Goal: Task Accomplishment & Management: Manage account settings

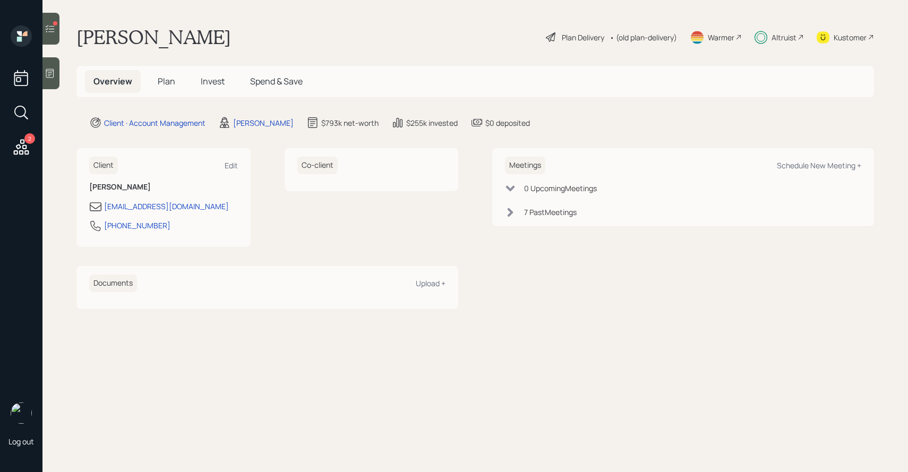
click at [207, 84] on span "Invest" at bounding box center [213, 81] width 24 height 12
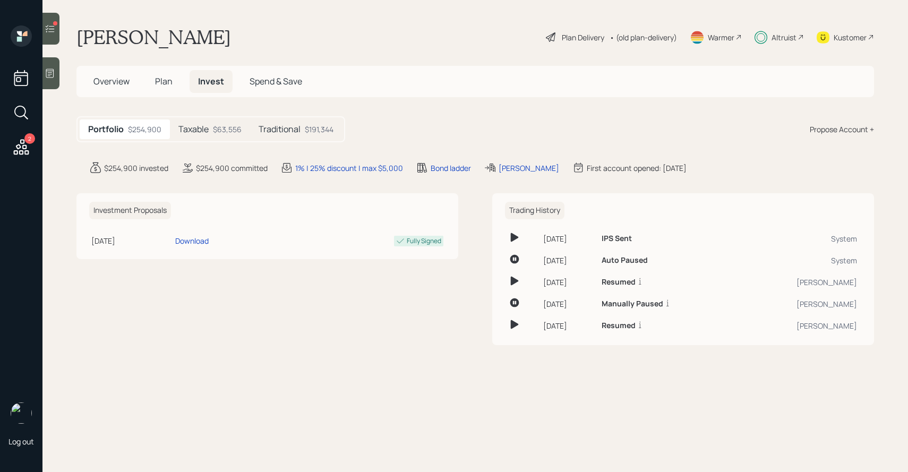
click at [277, 124] on h5 "Traditional" at bounding box center [279, 129] width 42 height 10
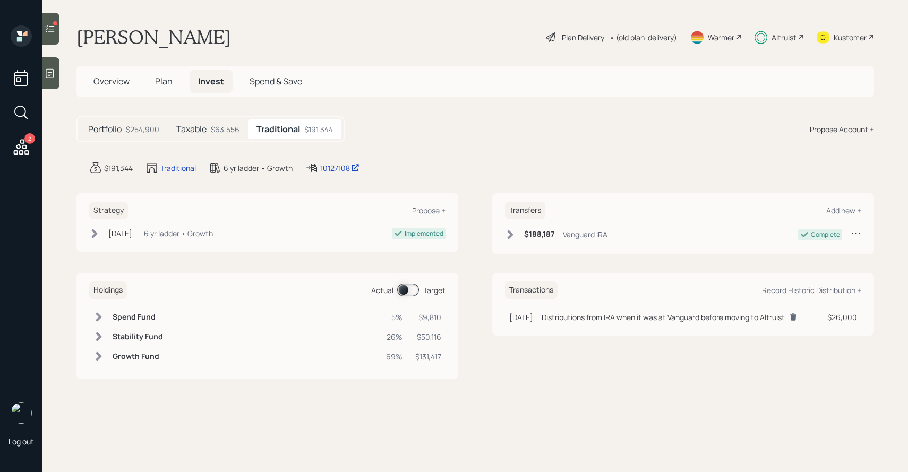
click at [223, 132] on div "$63,556" at bounding box center [225, 129] width 29 height 11
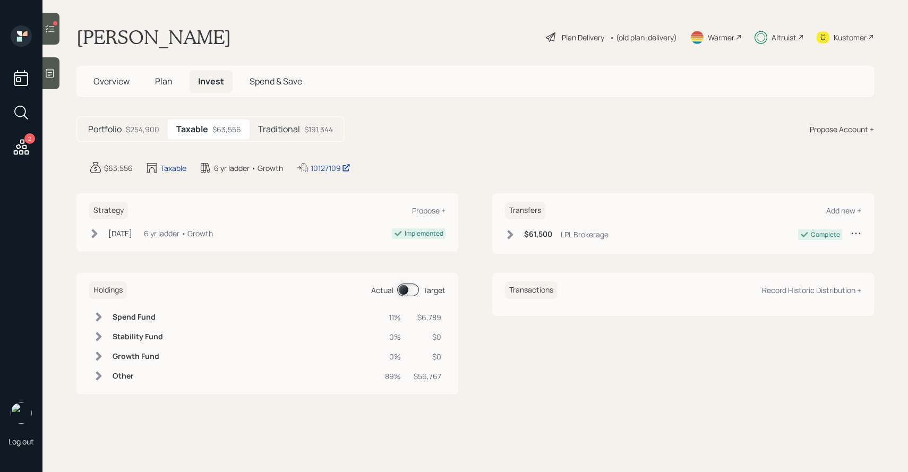
click at [264, 134] on h5 "Traditional" at bounding box center [279, 129] width 42 height 10
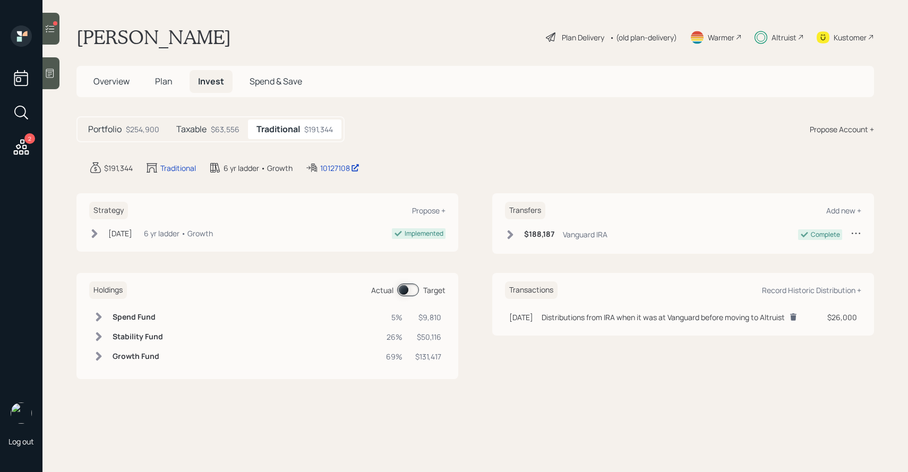
click at [228, 134] on div "$63,556" at bounding box center [225, 129] width 29 height 11
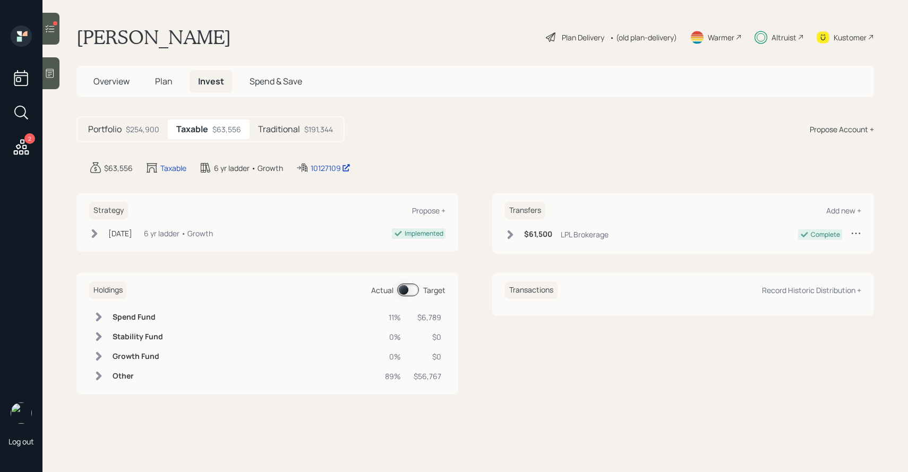
click at [147, 126] on div "$254,900" at bounding box center [142, 129] width 33 height 11
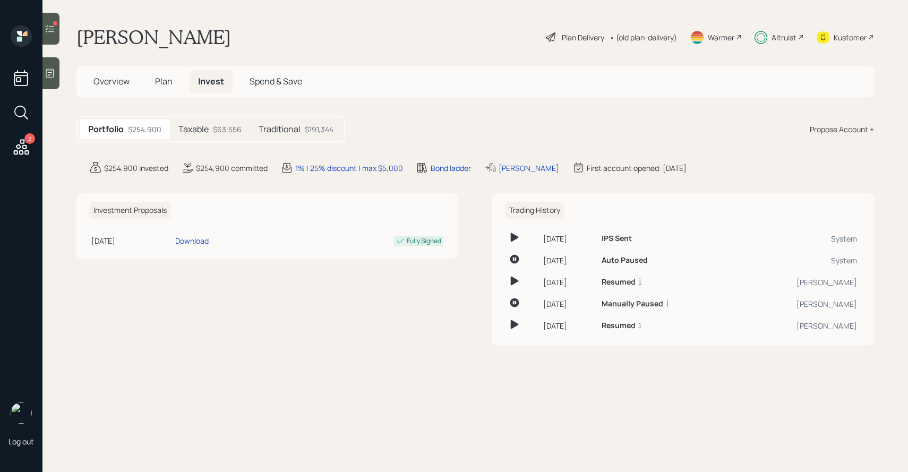
click at [180, 124] on h5 "Taxable" at bounding box center [193, 129] width 30 height 10
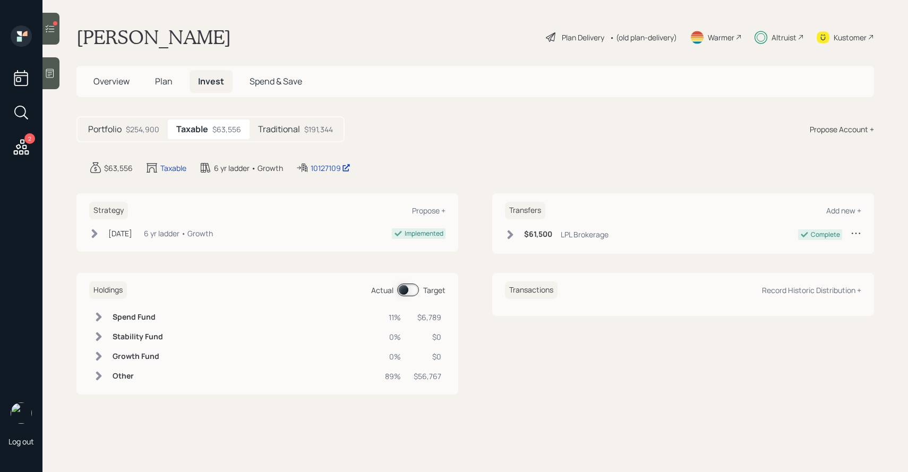
click at [163, 79] on span "Plan" at bounding box center [164, 81] width 18 height 12
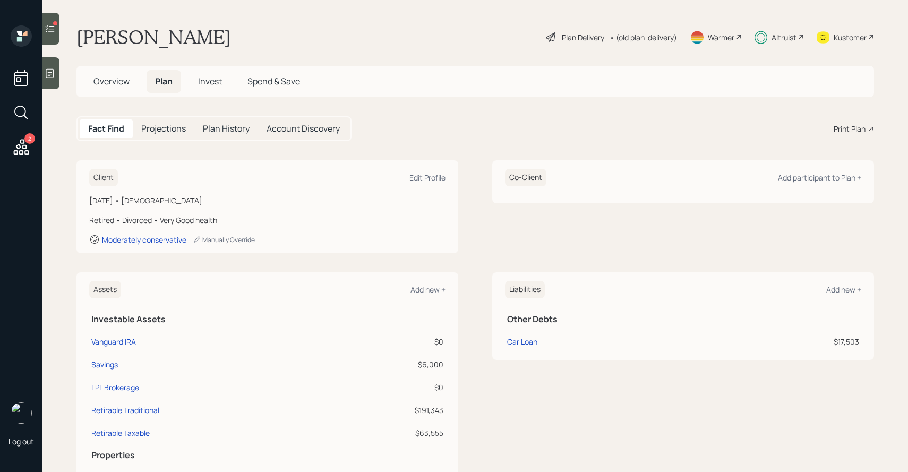
click at [164, 127] on h5 "Projections" at bounding box center [163, 129] width 45 height 10
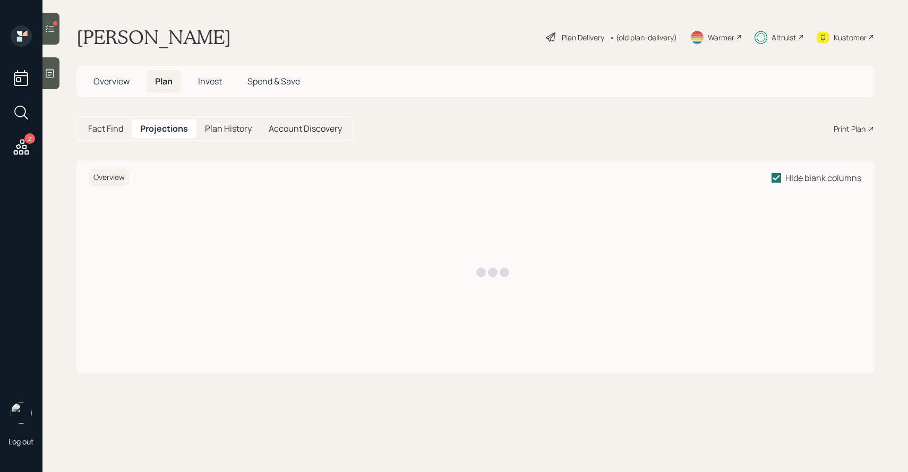
click at [225, 134] on h5 "Plan History" at bounding box center [228, 129] width 47 height 10
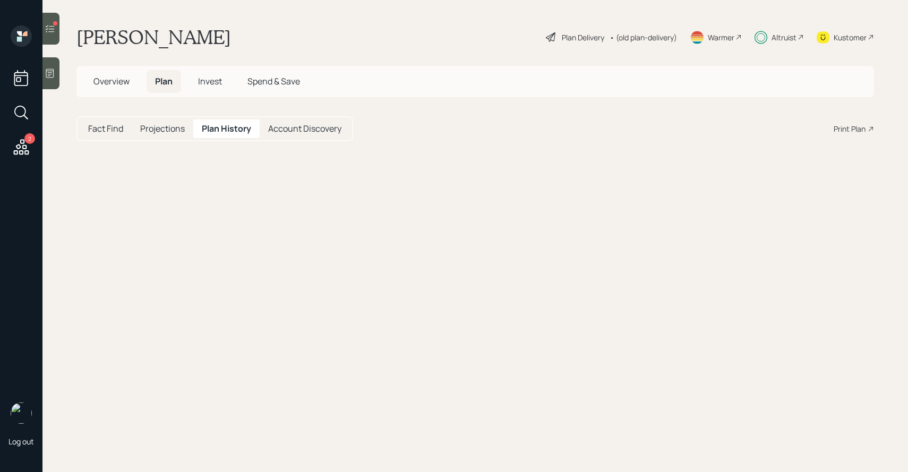
select select "1aab0533-1562-488a-898b-be492857fe07"
select select "c1c5a73e-4a8a-4e32-bd93-f8301c450861"
select select "9da2d2f0-5673-46d9-a286-e31eb51902ad"
select select "db4c4755-8544-40df-af1e-376fc366e4c7"
select select "1c14a721-e0ce-4c21-a7da-7bd082acb0d8"
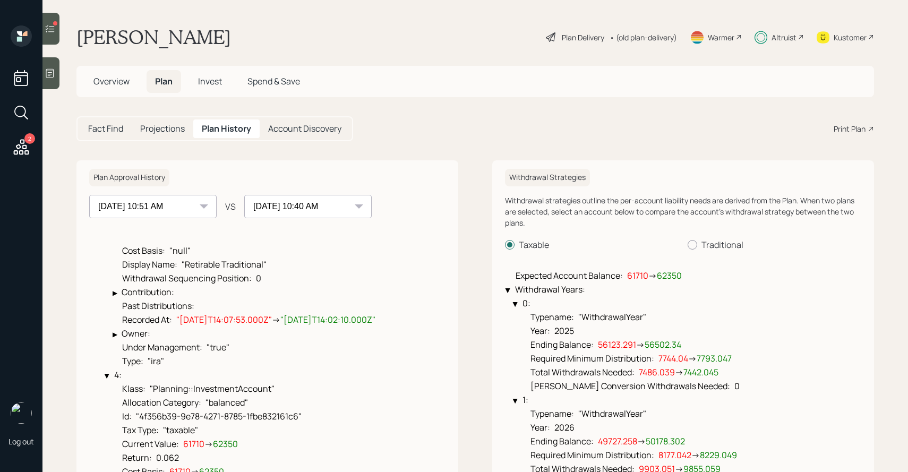
scroll to position [25, 0]
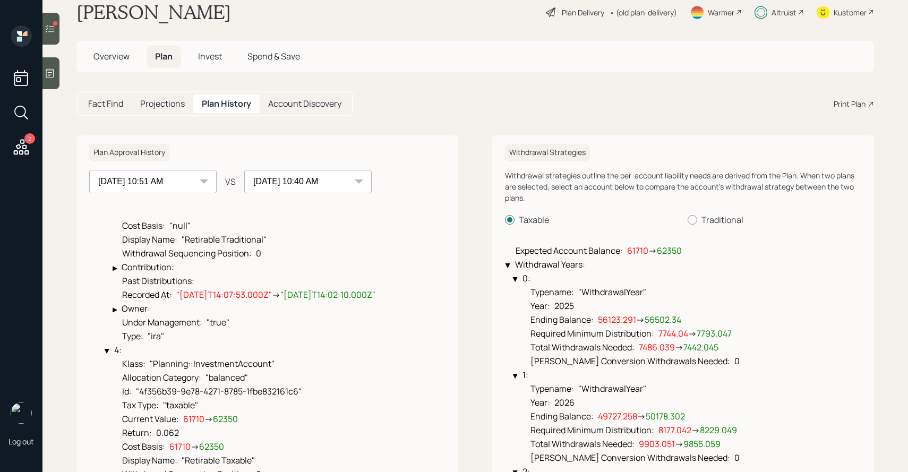
click at [200, 297] on span ""2025-07-30T14:07:53.000Z"" at bounding box center [224, 295] width 96 height 12
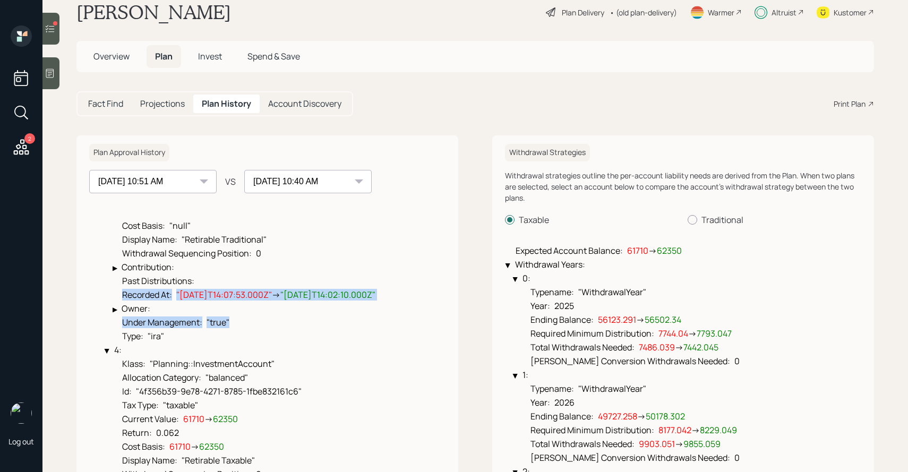
drag, startPoint x: 200, startPoint y: 297, endPoint x: 310, endPoint y: 300, distance: 110.5
click at [310, 300] on ul "Klass : "Planning::InvestmentAccount" Allocation Category : "balanced" Id : "27…" at bounding box center [240, 238] width 270 height 207
click at [272, 297] on span ""2025-07-30T14:07:53.000Z"" at bounding box center [224, 295] width 96 height 12
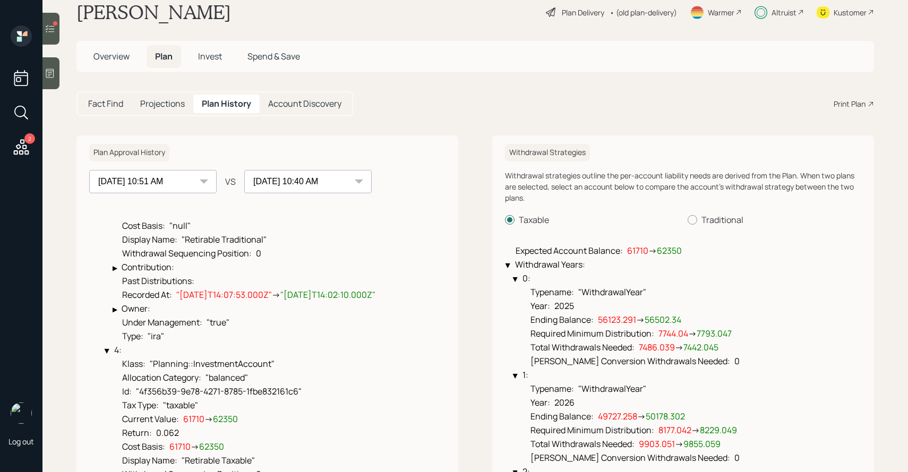
click at [272, 297] on span ""2025-07-30T14:07:53.000Z"" at bounding box center [224, 295] width 96 height 12
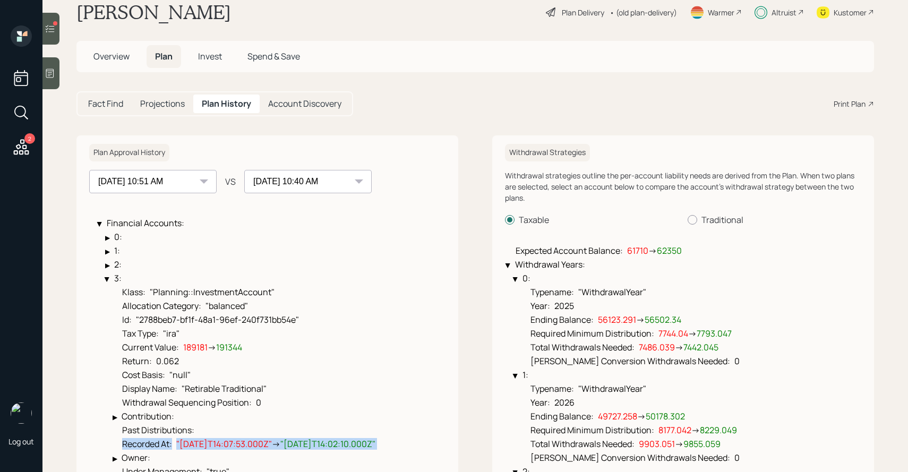
scroll to position [24, 0]
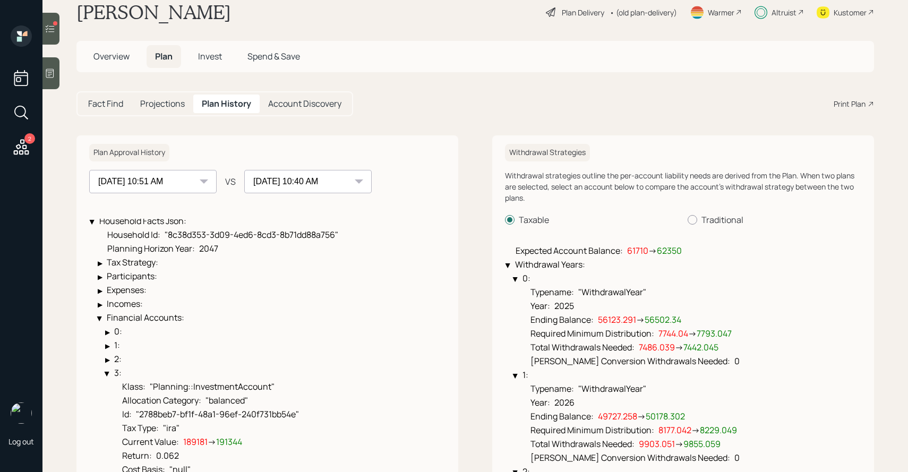
click at [209, 53] on span "Invest" at bounding box center [210, 56] width 24 height 12
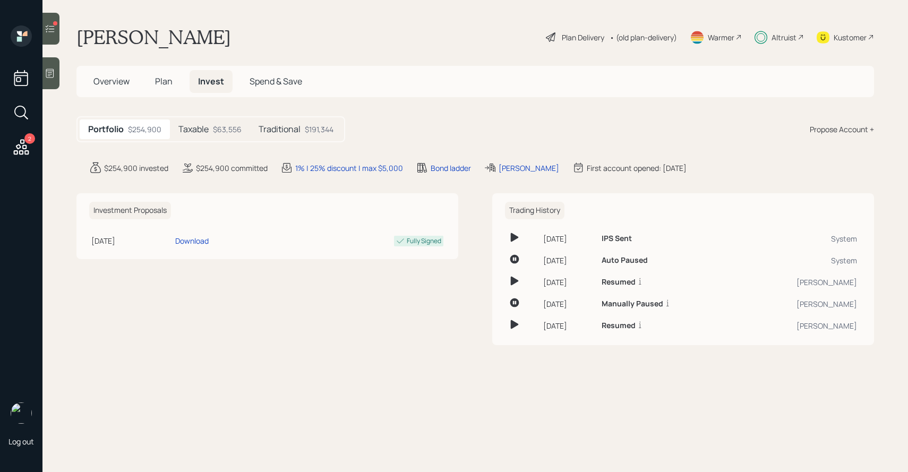
click at [225, 131] on div "$63,556" at bounding box center [227, 129] width 29 height 11
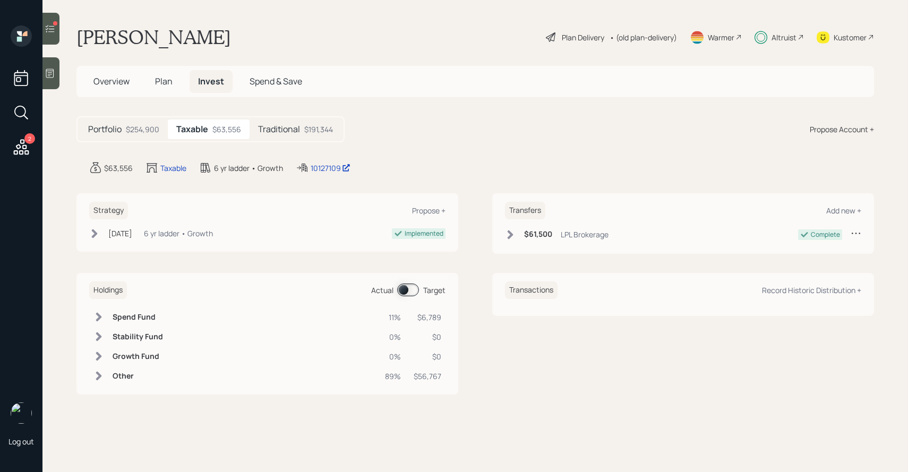
click at [274, 134] on h5 "Traditional" at bounding box center [279, 129] width 42 height 10
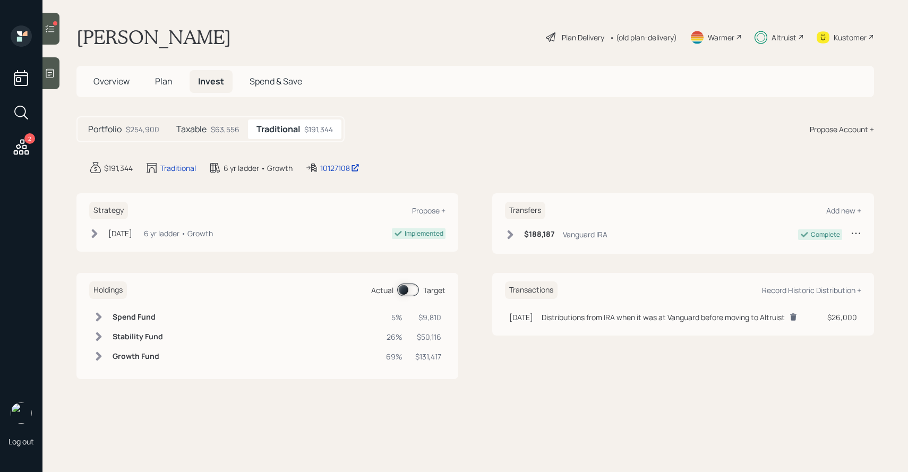
click at [575, 316] on div "Distributions from IRA when it was at Vanguard before moving to Altruist" at bounding box center [662, 317] width 243 height 11
click at [789, 293] on div "Record Historic Distribution +" at bounding box center [811, 290] width 99 height 10
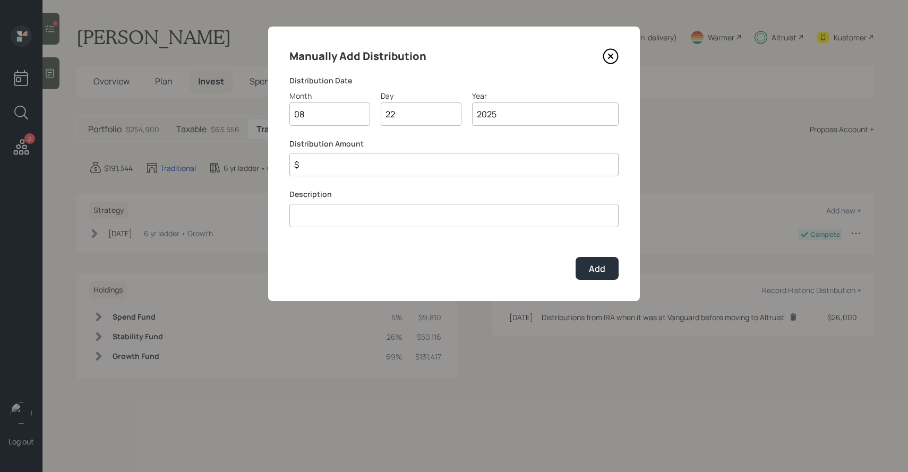
click at [611, 60] on icon at bounding box center [610, 56] width 16 height 16
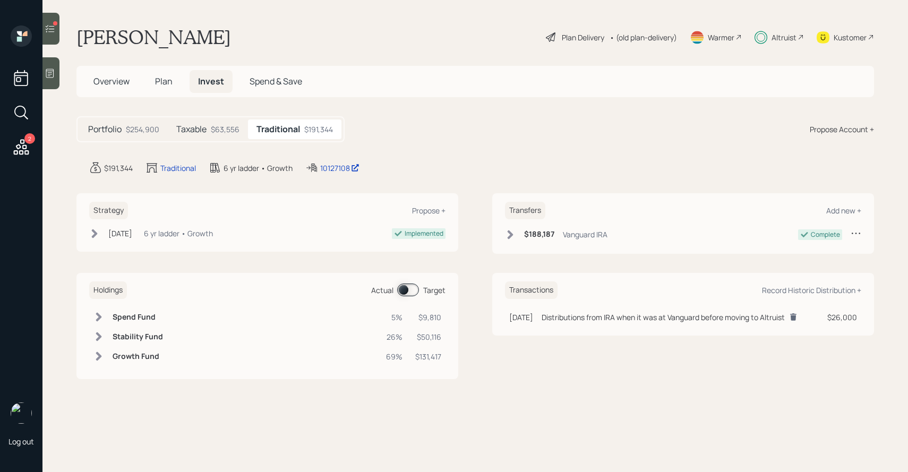
click at [596, 314] on div "Distributions from IRA when it was at Vanguard before moving to Altruist" at bounding box center [662, 317] width 243 height 11
click at [317, 82] on input "Christine Stivers" at bounding box center [454, 77] width 318 height 22
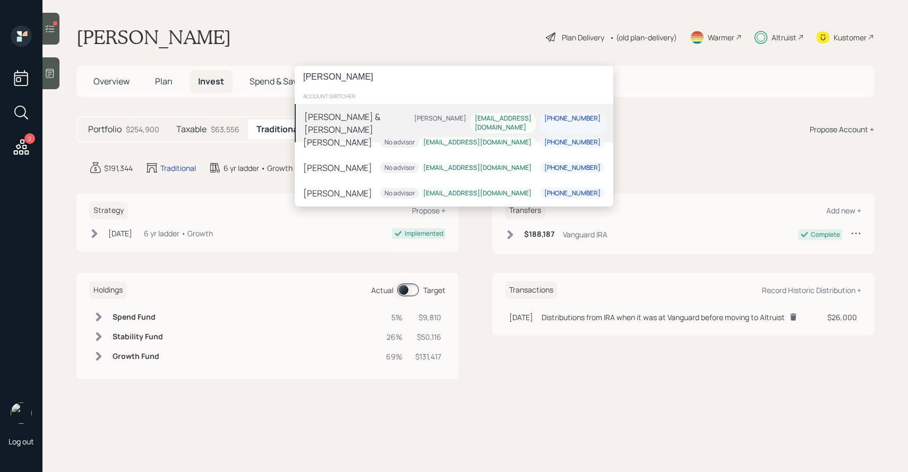
type input "Stivers"
click at [351, 111] on div "[PERSON_NAME] & [PERSON_NAME]" at bounding box center [357, 122] width 106 height 25
